Goal: Transaction & Acquisition: Obtain resource

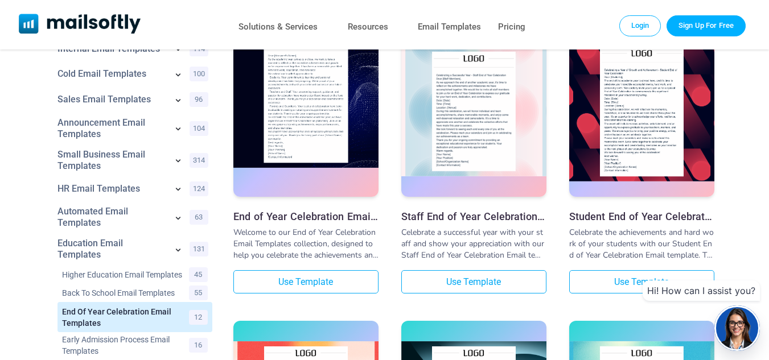
scroll to position [114, 0]
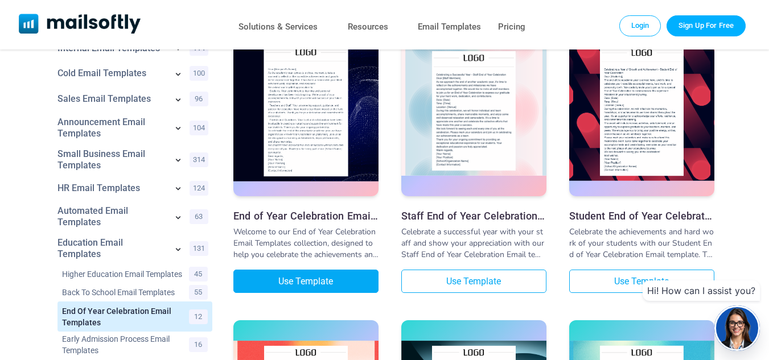
click at [344, 286] on link "Use Template" at bounding box center [305, 281] width 145 height 23
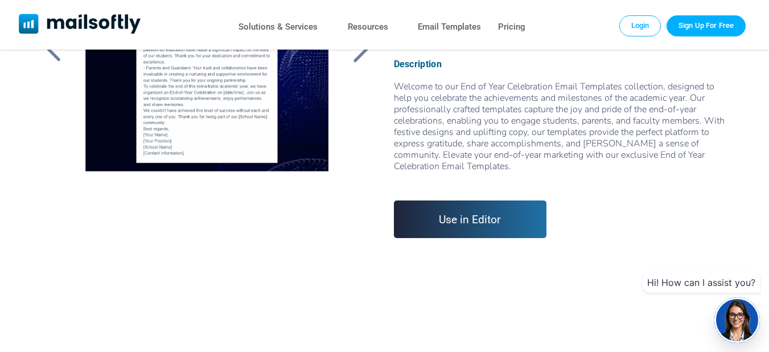
scroll to position [114, 0]
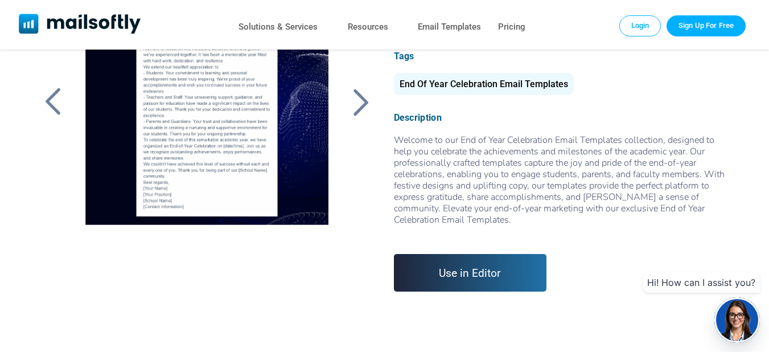
click at [467, 268] on link "Use in Editor" at bounding box center [470, 273] width 153 height 38
